Goal: Find contact information: Find contact information

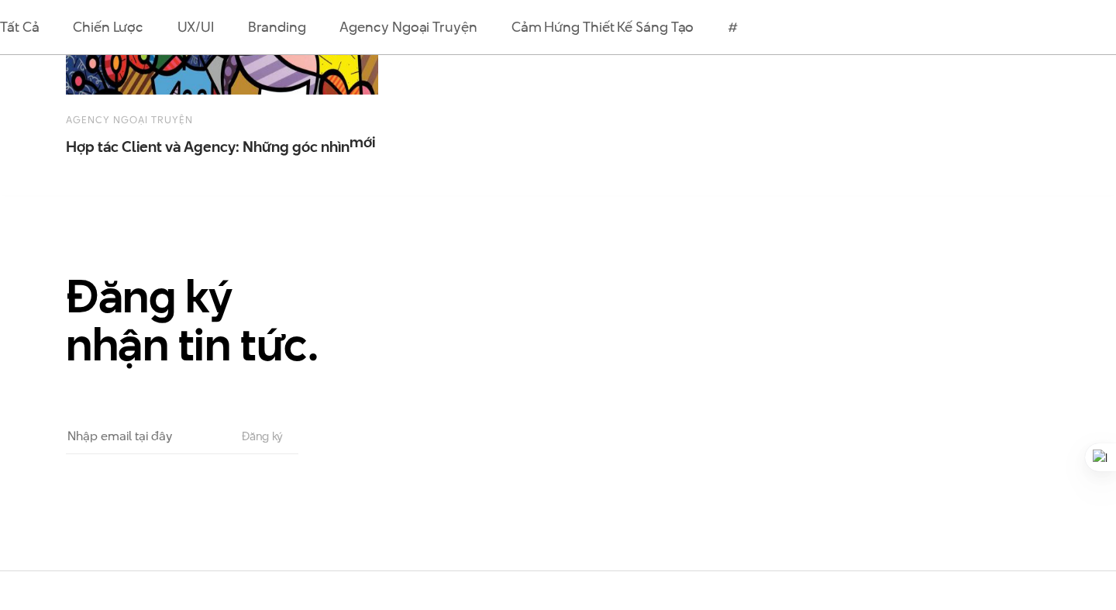
scroll to position [1014, 0]
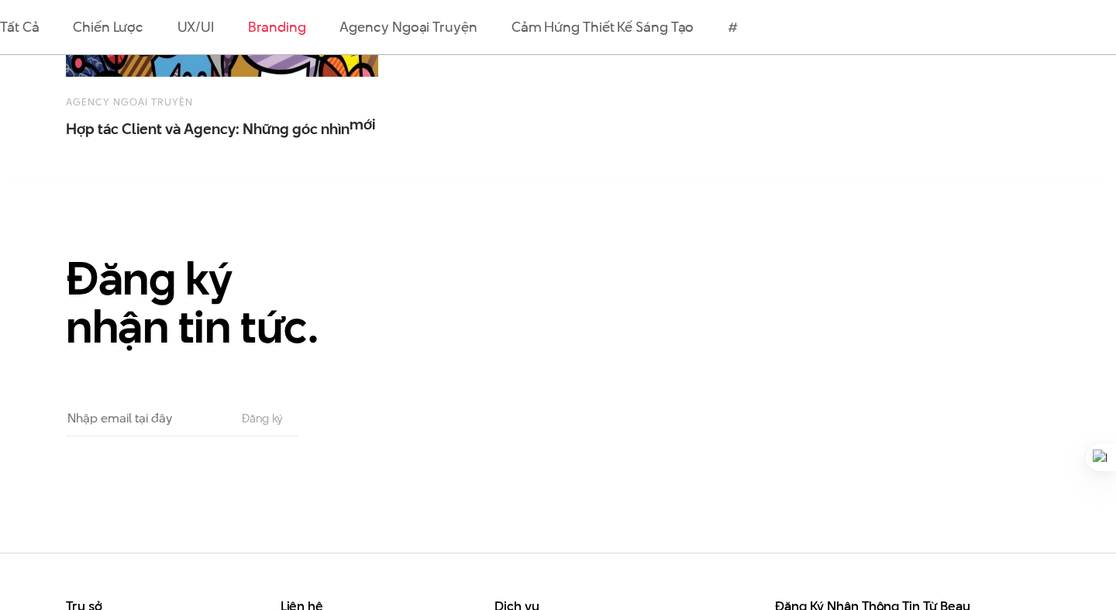
click at [275, 31] on link "Branding" at bounding box center [276, 26] width 57 height 19
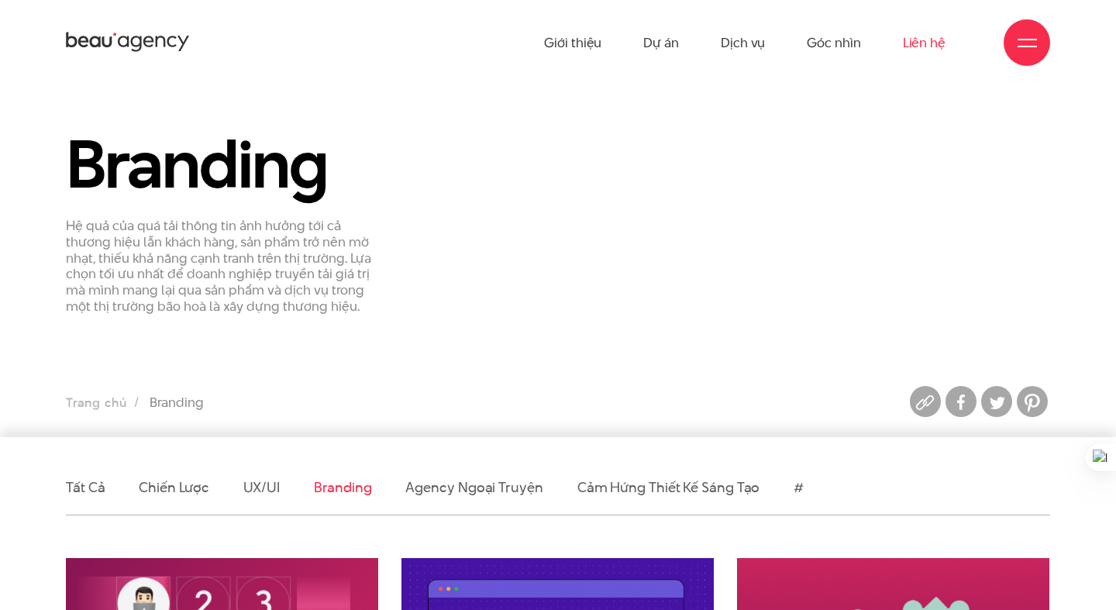
click at [925, 40] on link "Liên hệ" at bounding box center [924, 42] width 43 height 85
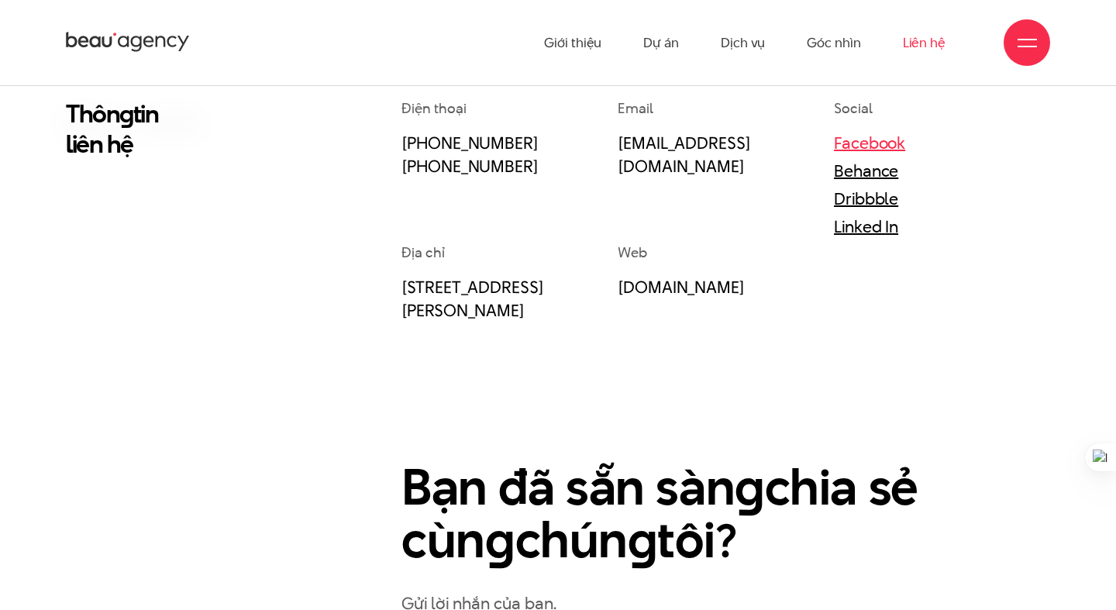
scroll to position [410, 0]
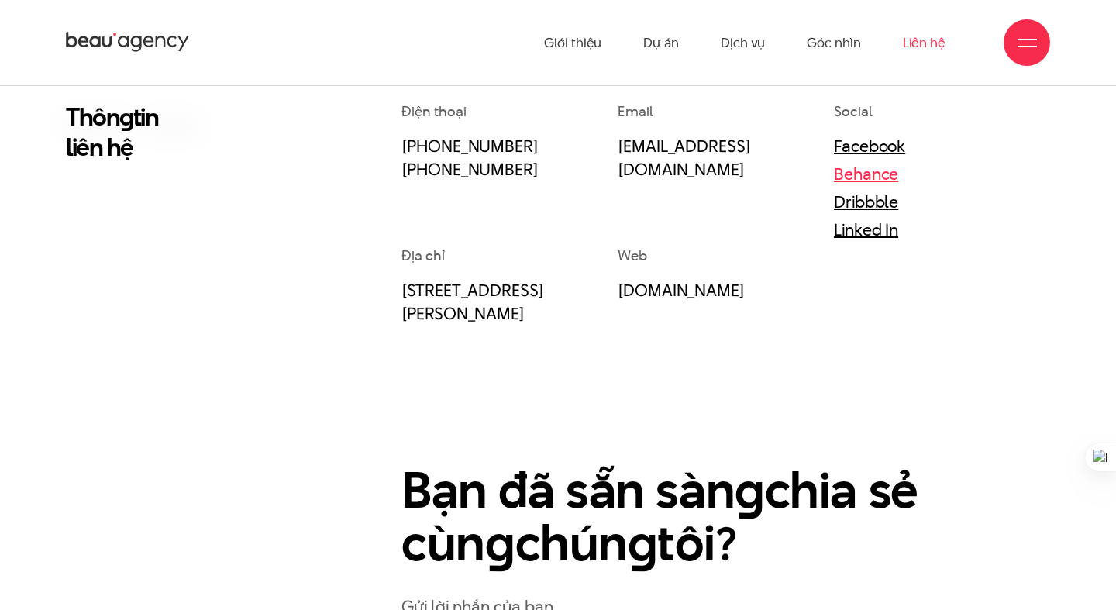
click at [855, 174] on link "Behance" at bounding box center [866, 173] width 64 height 23
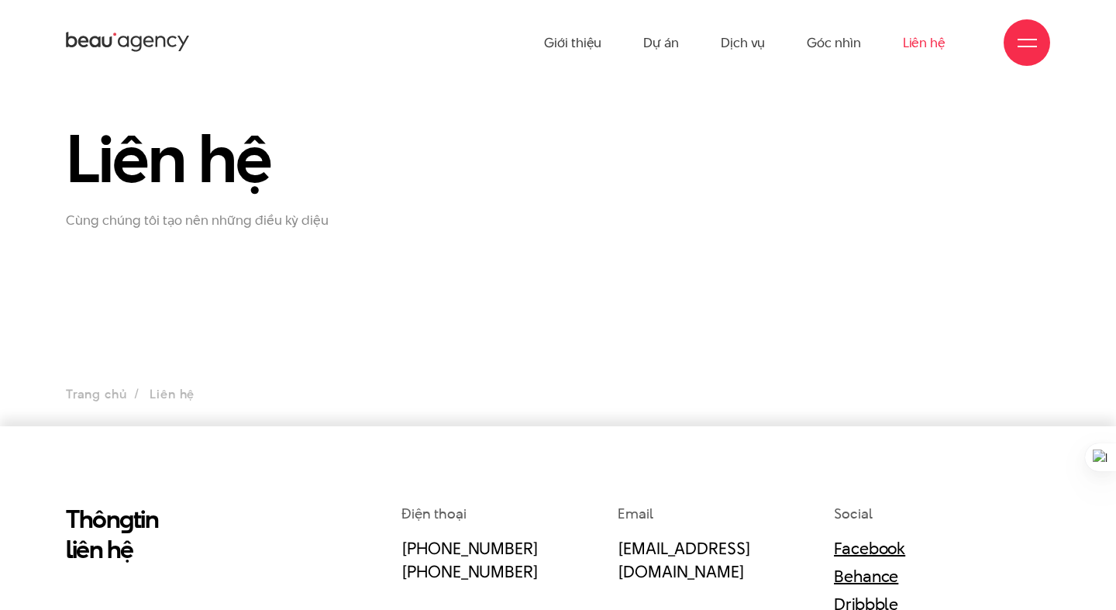
scroll to position [0, 0]
